Goal: Task Accomplishment & Management: Use online tool/utility

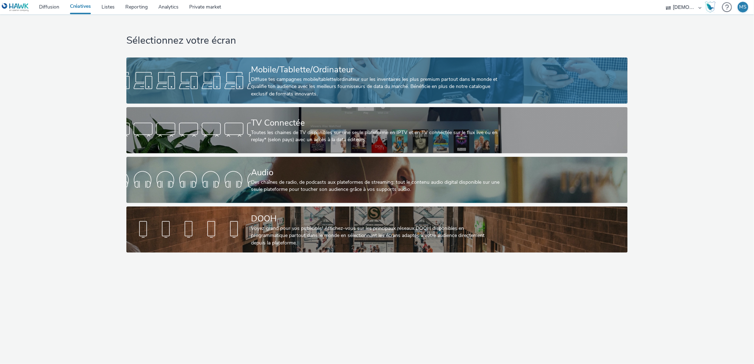
click at [330, 86] on div "Diffuse tes campagnes mobile/tablette/ordinateur sur les inventaires les plus p…" at bounding box center [375, 87] width 249 height 22
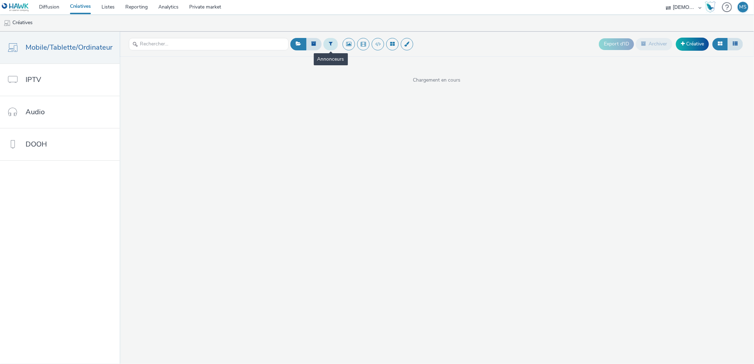
click at [329, 45] on icon at bounding box center [331, 43] width 4 height 5
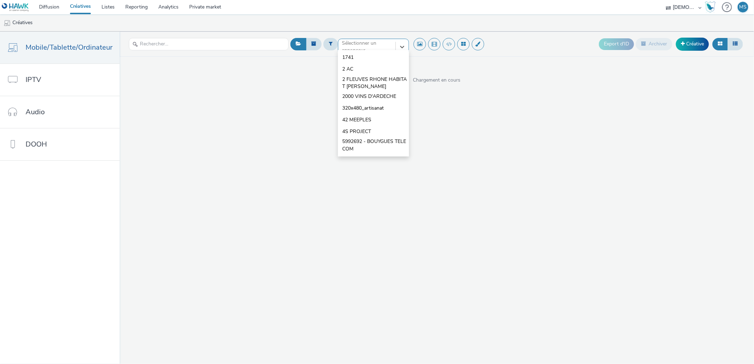
click at [359, 50] on div "option 1741 focused, 1 of 10. 10 results available. Use Up and Down to choose o…" at bounding box center [373, 44] width 71 height 11
type input "choco"
click at [362, 73] on span "CHOCOLATERIE [PERSON_NAME]" at bounding box center [375, 71] width 67 height 15
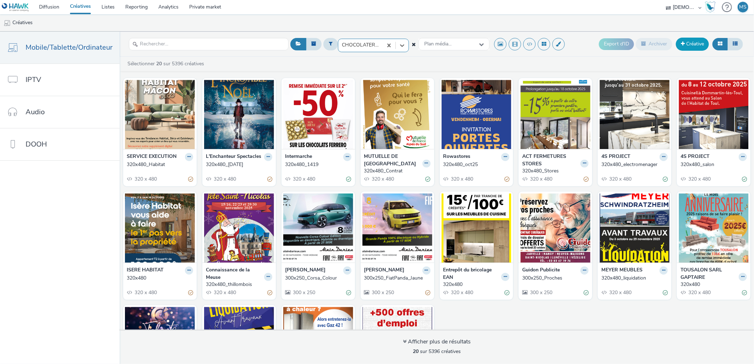
click at [697, 43] on link "Créative" at bounding box center [692, 44] width 33 height 13
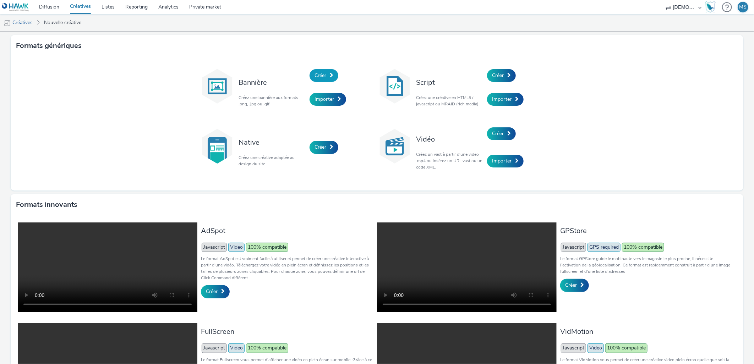
click at [316, 71] on link "Créer" at bounding box center [324, 75] width 29 height 13
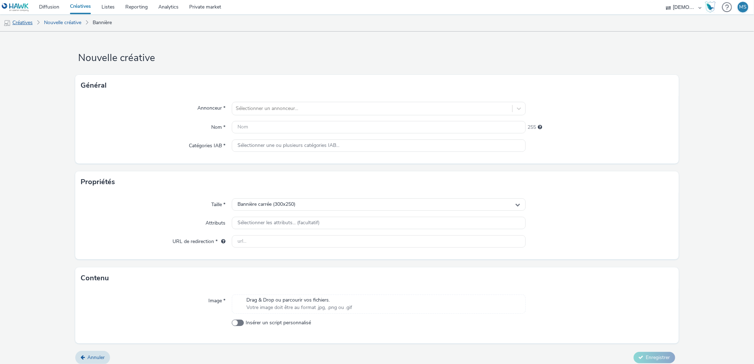
click at [22, 22] on link "Créatives" at bounding box center [18, 22] width 36 height 17
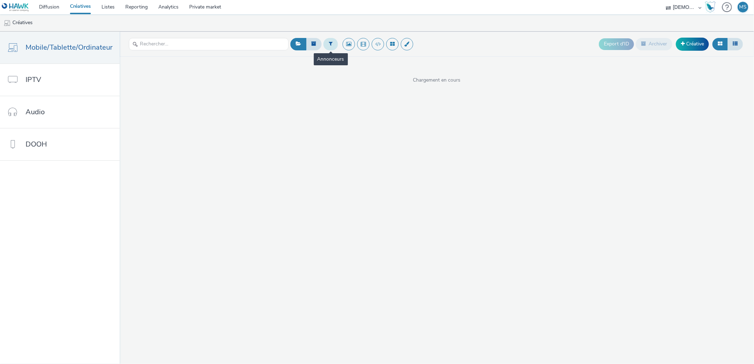
click at [326, 47] on button at bounding box center [330, 44] width 15 height 12
click at [370, 50] on div "Sélectionner un annonceur..." at bounding box center [373, 44] width 71 height 11
type input "choco"
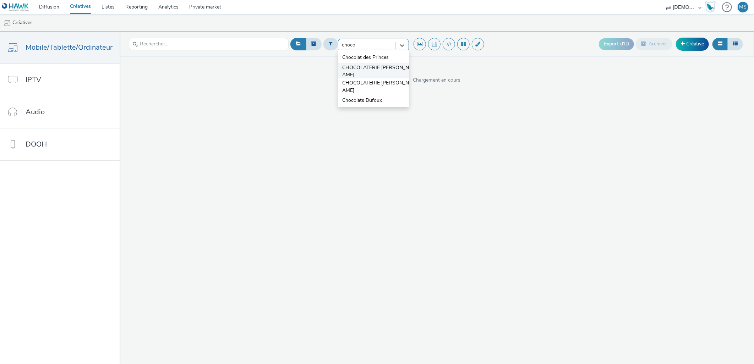
click at [359, 66] on span "CHOCOLATERIE [PERSON_NAME]" at bounding box center [375, 71] width 67 height 15
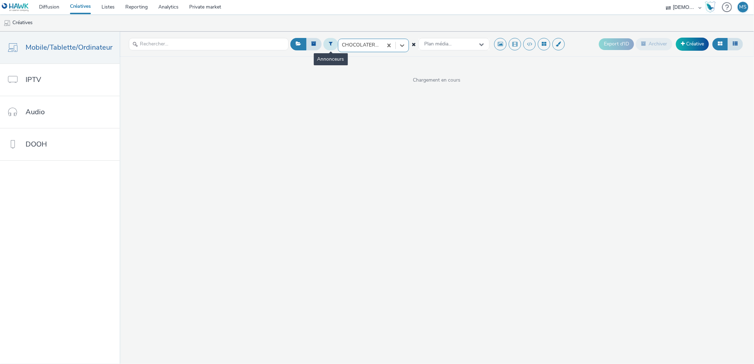
click at [323, 41] on button at bounding box center [330, 44] width 15 height 12
click at [706, 45] on link "Créative" at bounding box center [692, 44] width 33 height 13
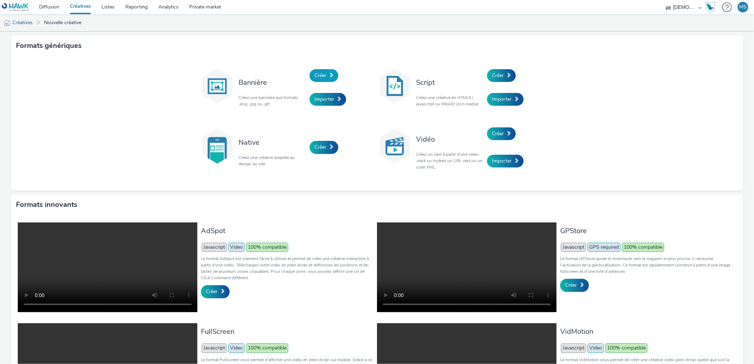
click at [322, 72] on span "Créer" at bounding box center [321, 75] width 12 height 7
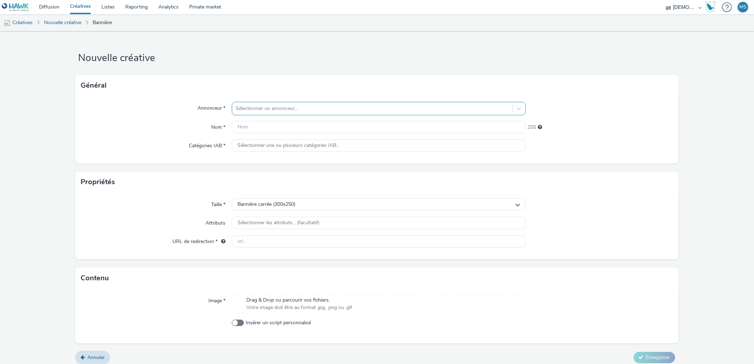
click at [273, 107] on div at bounding box center [372, 108] width 273 height 9
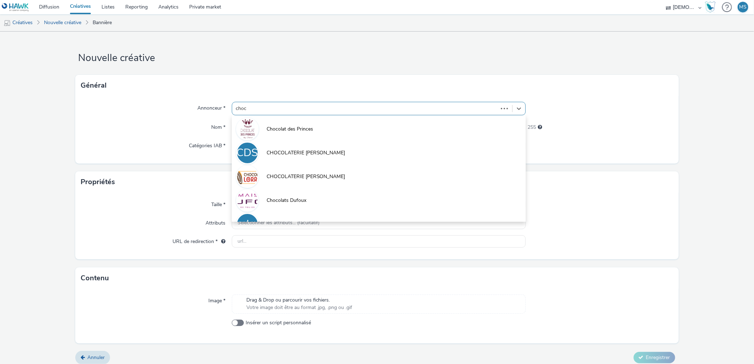
type input "choco"
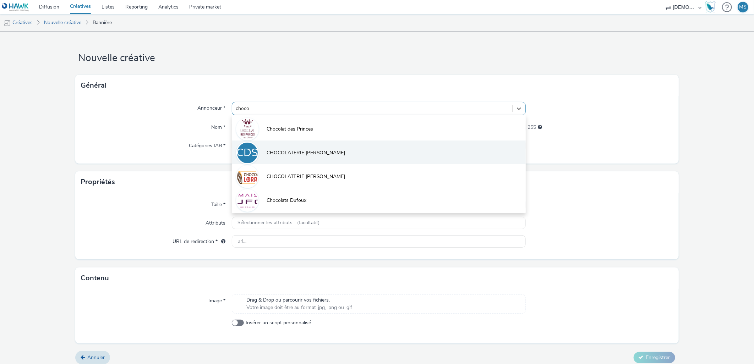
click at [303, 150] on span "CHOCOLATERIE [PERSON_NAME]" at bounding box center [306, 152] width 79 height 7
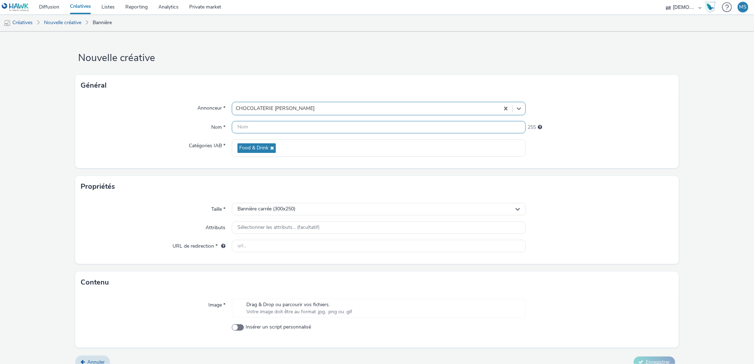
click at [272, 129] on input "text" at bounding box center [379, 127] width 294 height 12
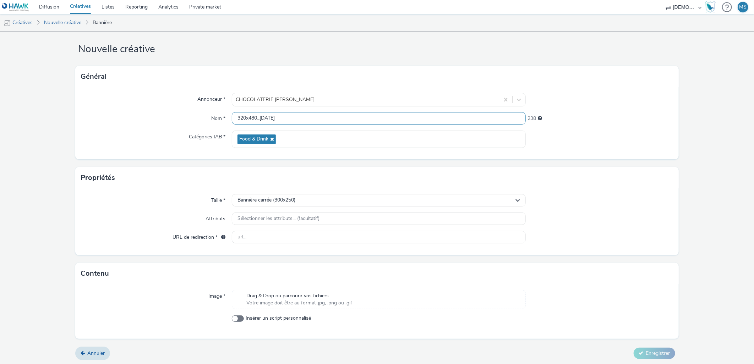
drag, startPoint x: 244, startPoint y: 116, endPoint x: 239, endPoint y: 116, distance: 5.0
click at [239, 116] on input "320x480_[DATE]" at bounding box center [379, 118] width 294 height 12
type input "300x250_[DATE]"
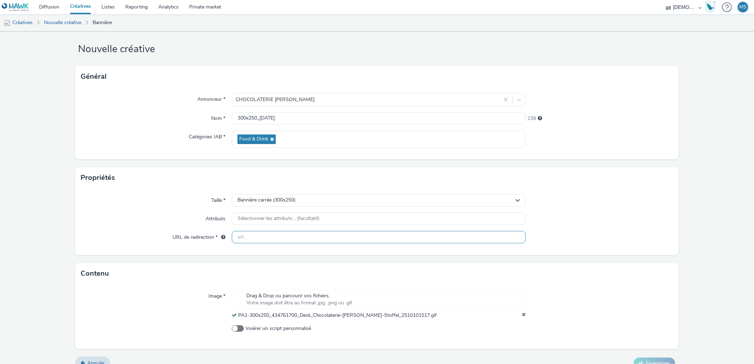
click at [256, 240] on input "text" at bounding box center [379, 237] width 294 height 12
paste input "[URL][DOMAIN_NAME][PERSON_NAME][DATE]"
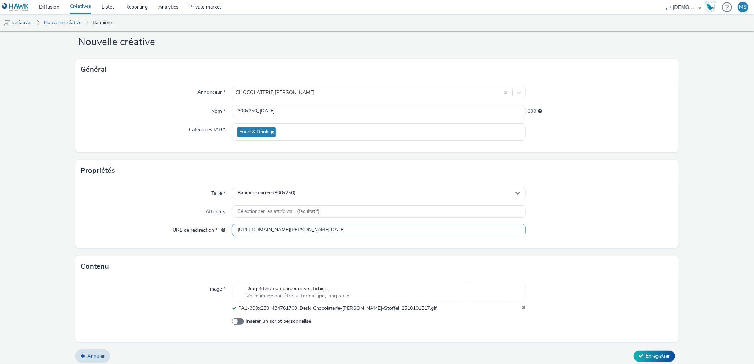
scroll to position [19, 0]
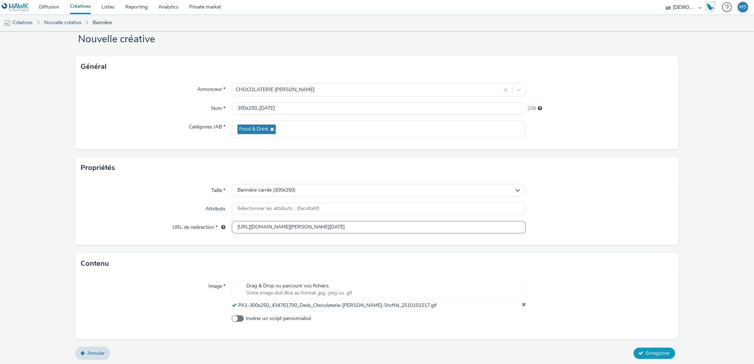
type input "[URL][DOMAIN_NAME][PERSON_NAME][DATE]"
click at [657, 350] on span "Enregistrer" at bounding box center [658, 353] width 24 height 7
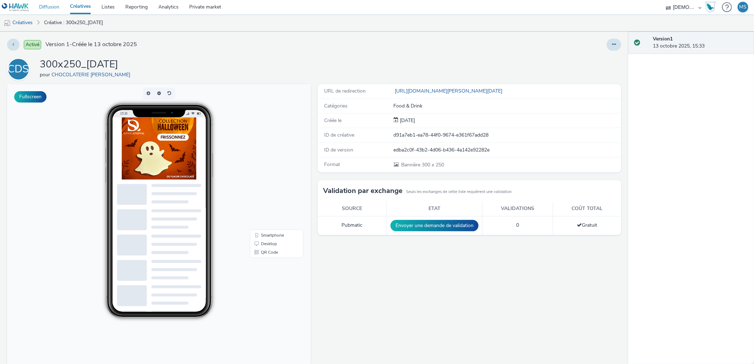
click at [45, 4] on link "Diffusion" at bounding box center [49, 7] width 31 height 14
